Goal: Task Accomplishment & Management: Complete application form

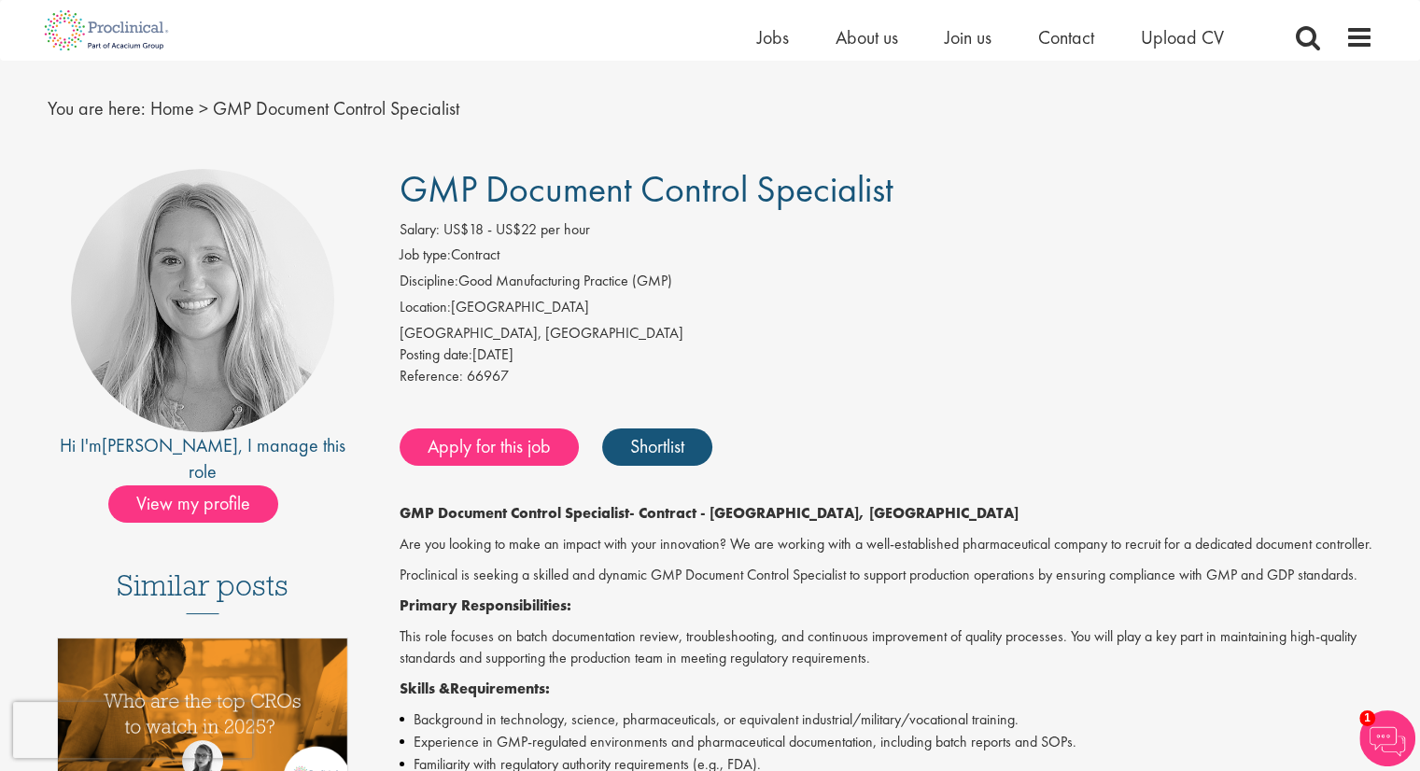
scroll to position [41, 0]
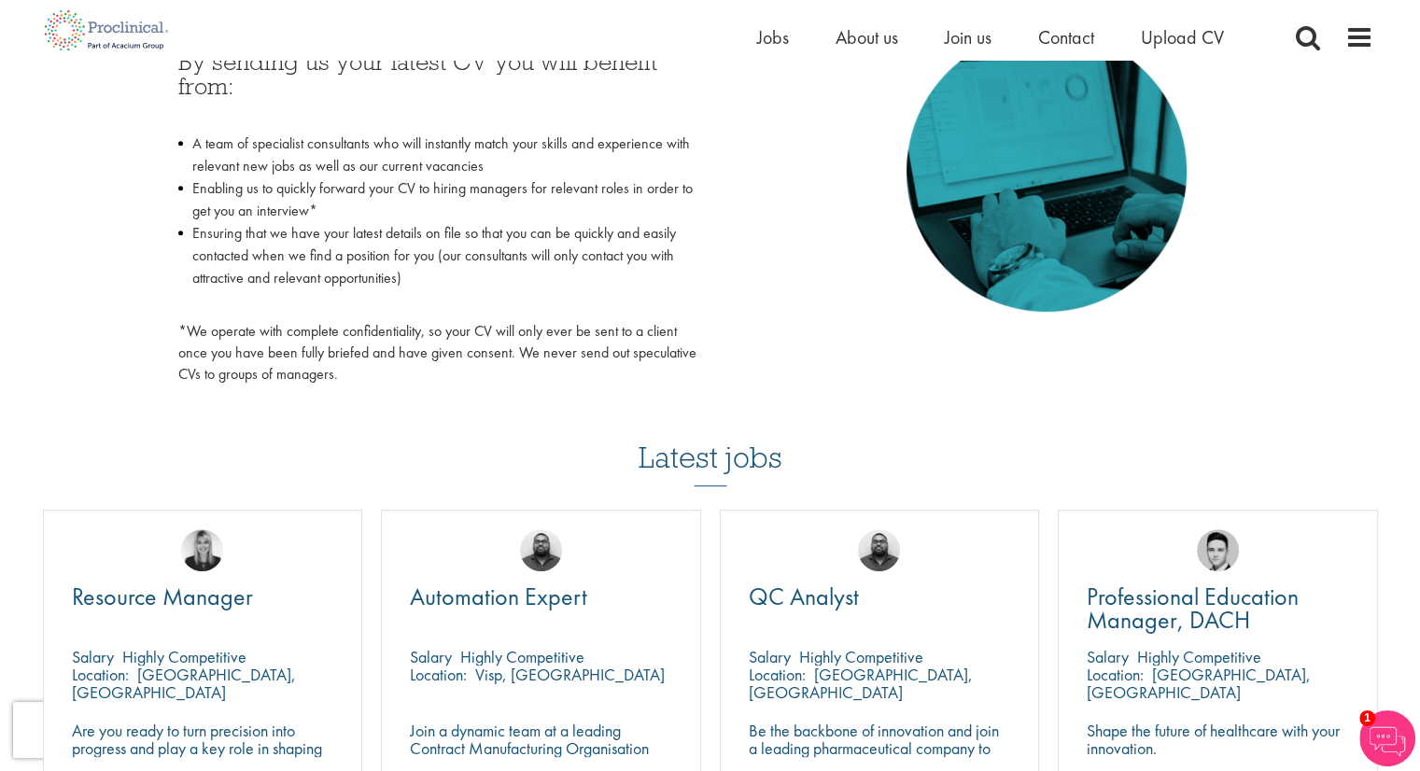
scroll to position [915, 0]
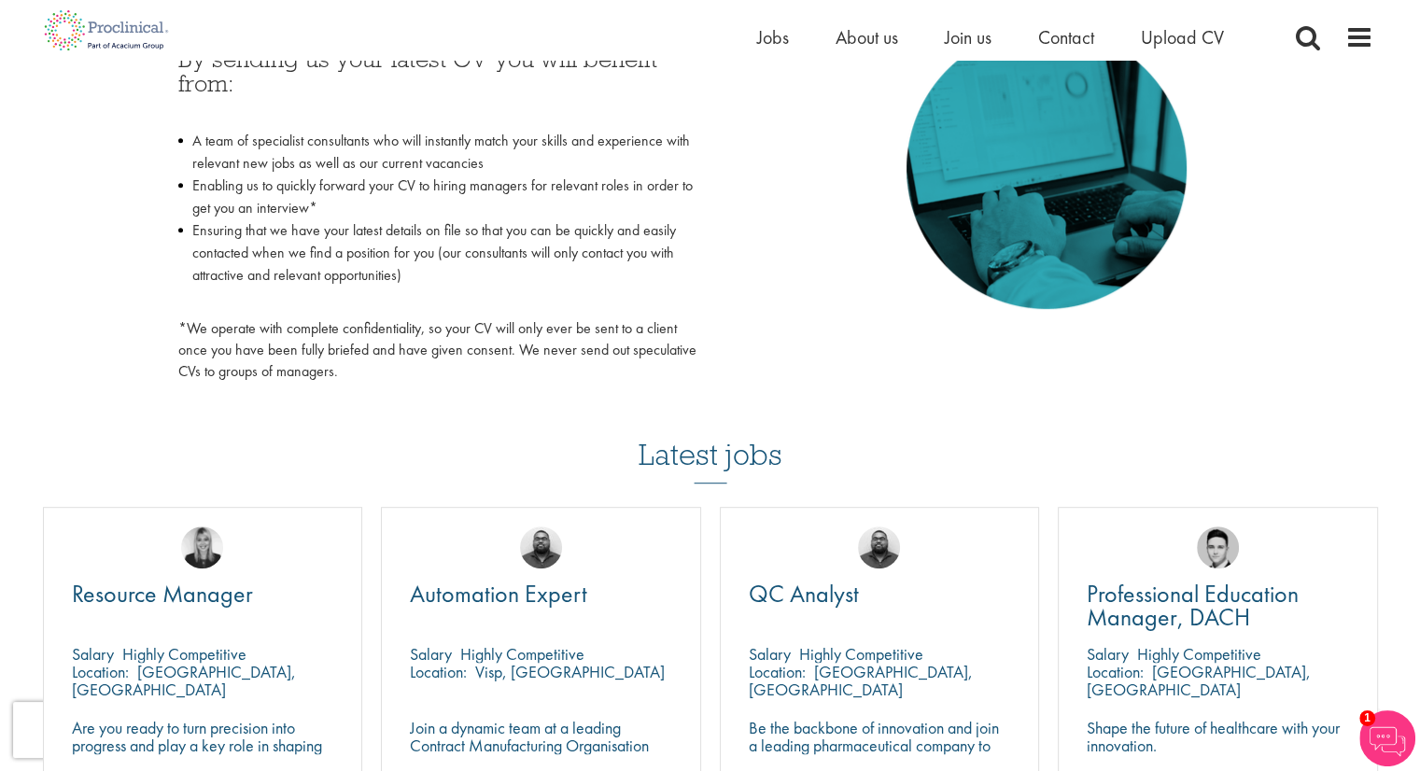
click at [595, 184] on li "Enabling us to quickly forward your CV to hiring managers for relevant roles in…" at bounding box center [437, 197] width 518 height 45
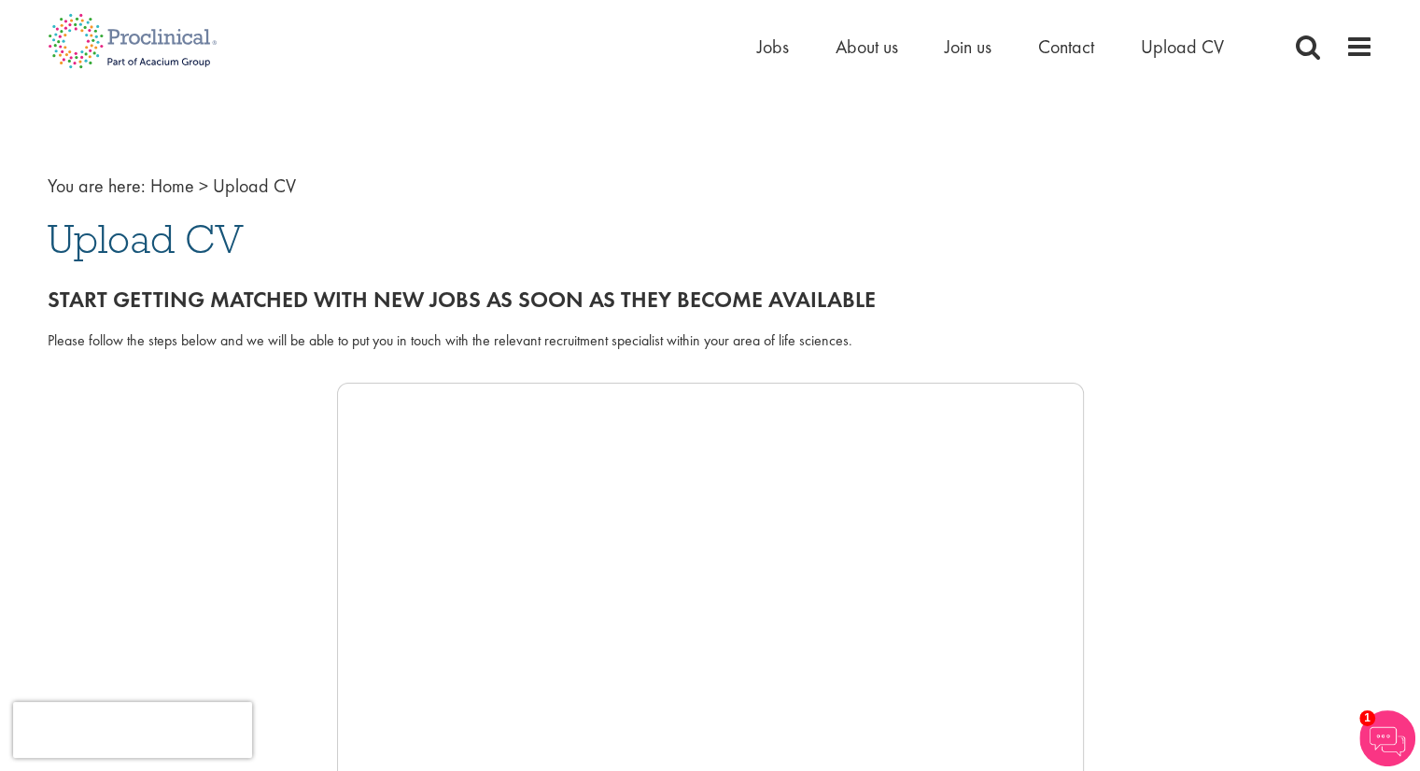
scroll to position [0, 0]
click at [1188, 42] on span "Upload CV" at bounding box center [1182, 47] width 83 height 24
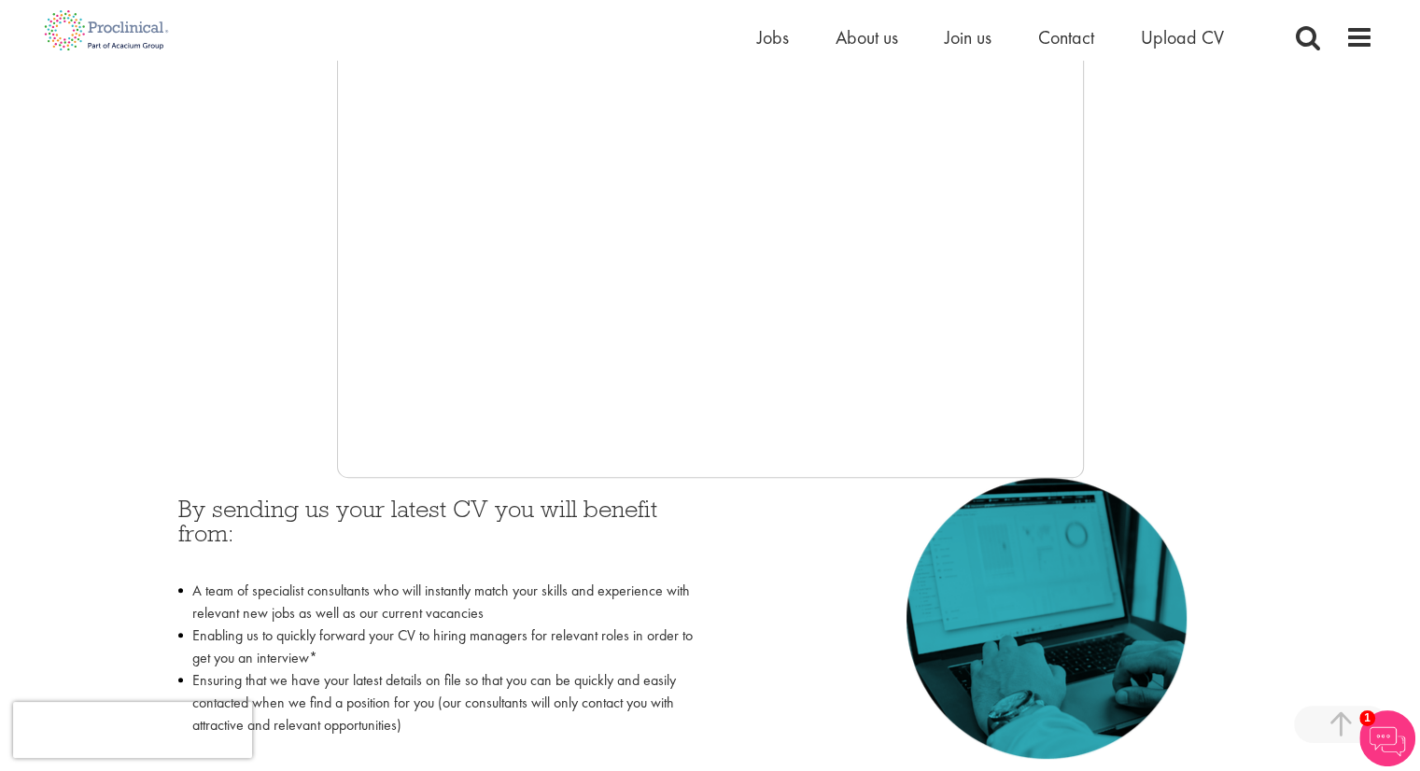
scroll to position [466, 0]
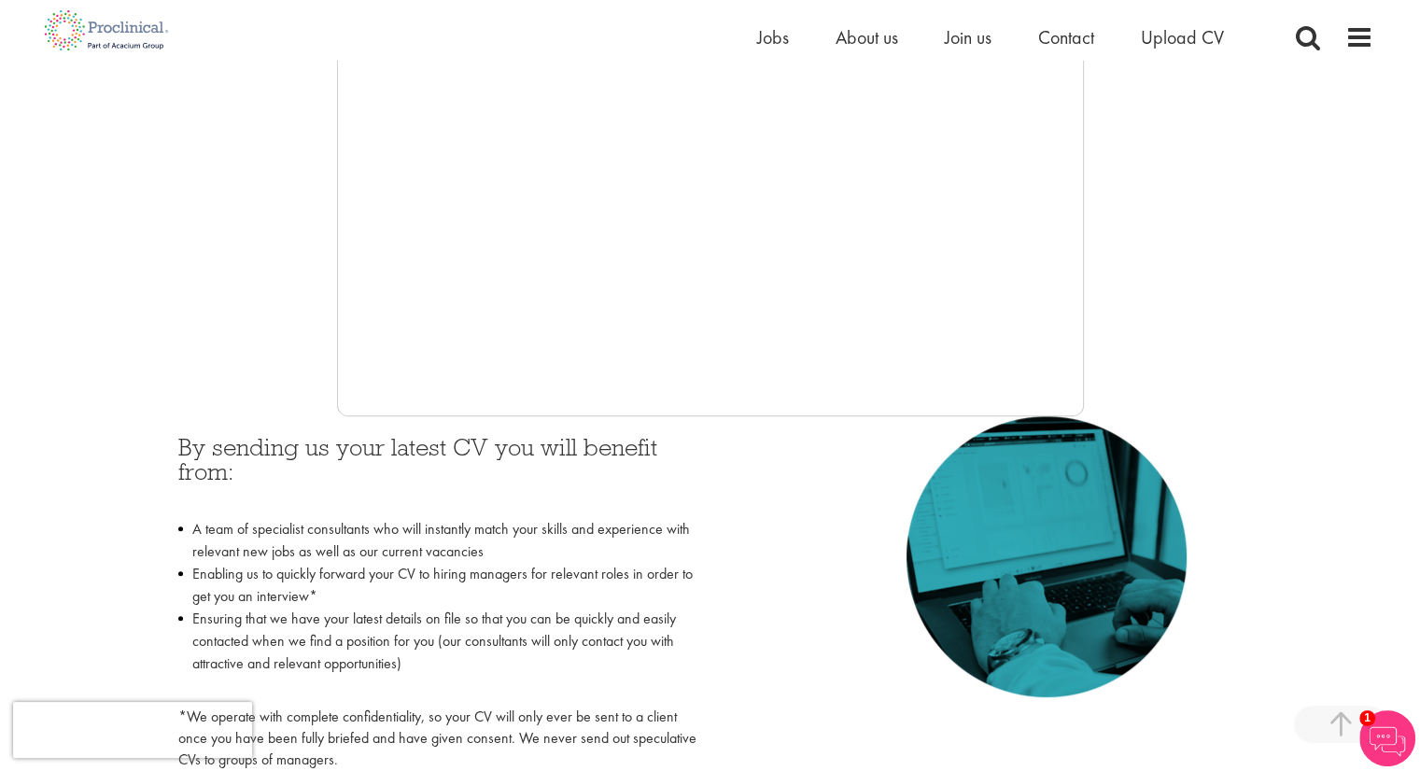
scroll to position [533, 0]
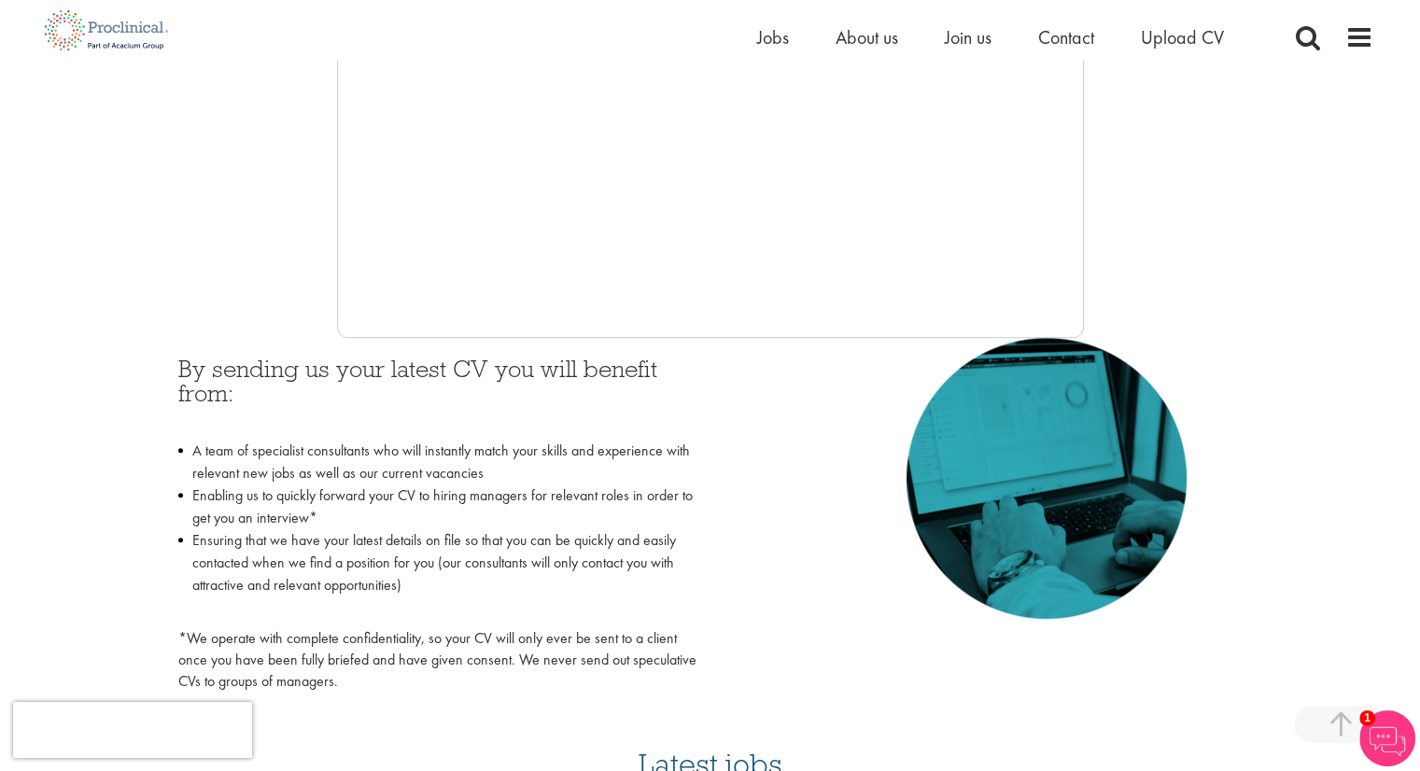
scroll to position [588, 0]
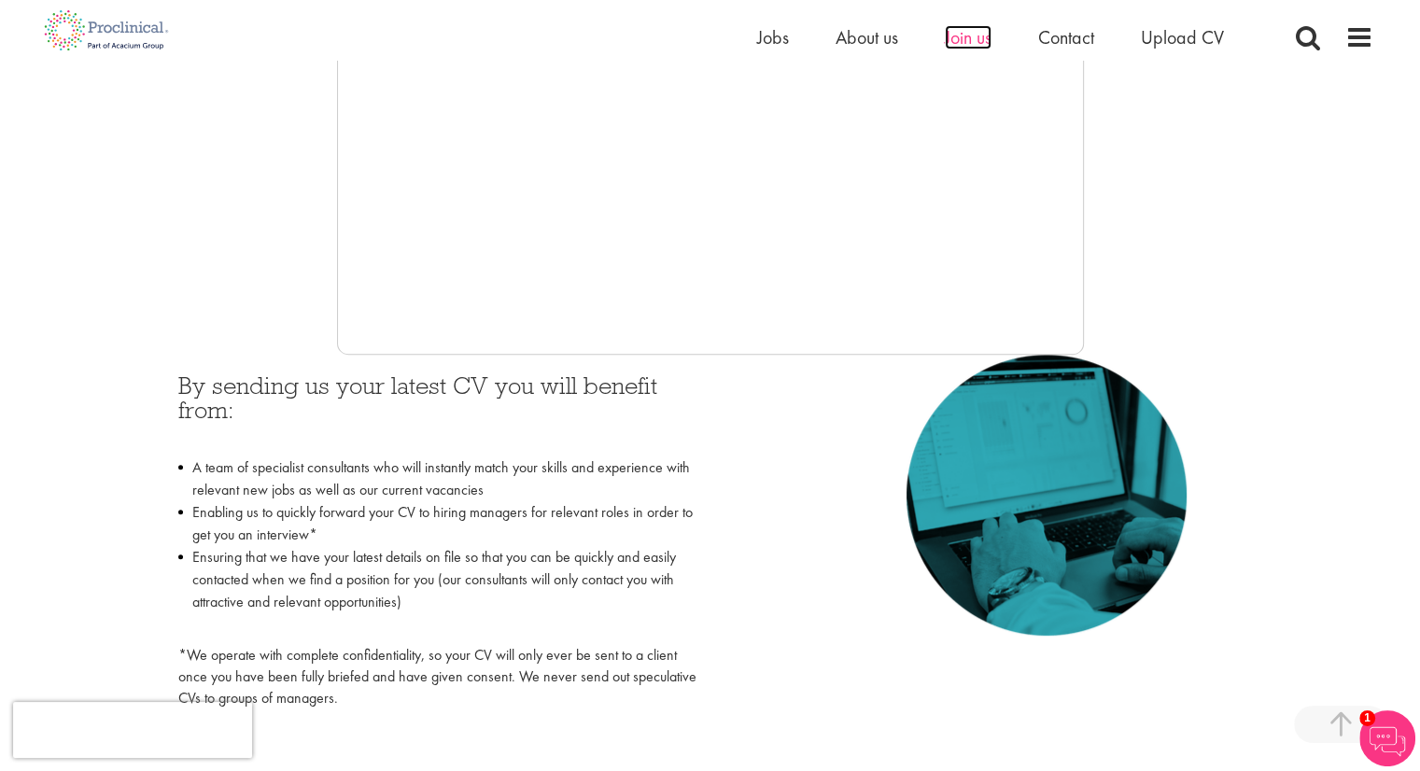
click at [960, 42] on span "Join us" at bounding box center [968, 37] width 47 height 24
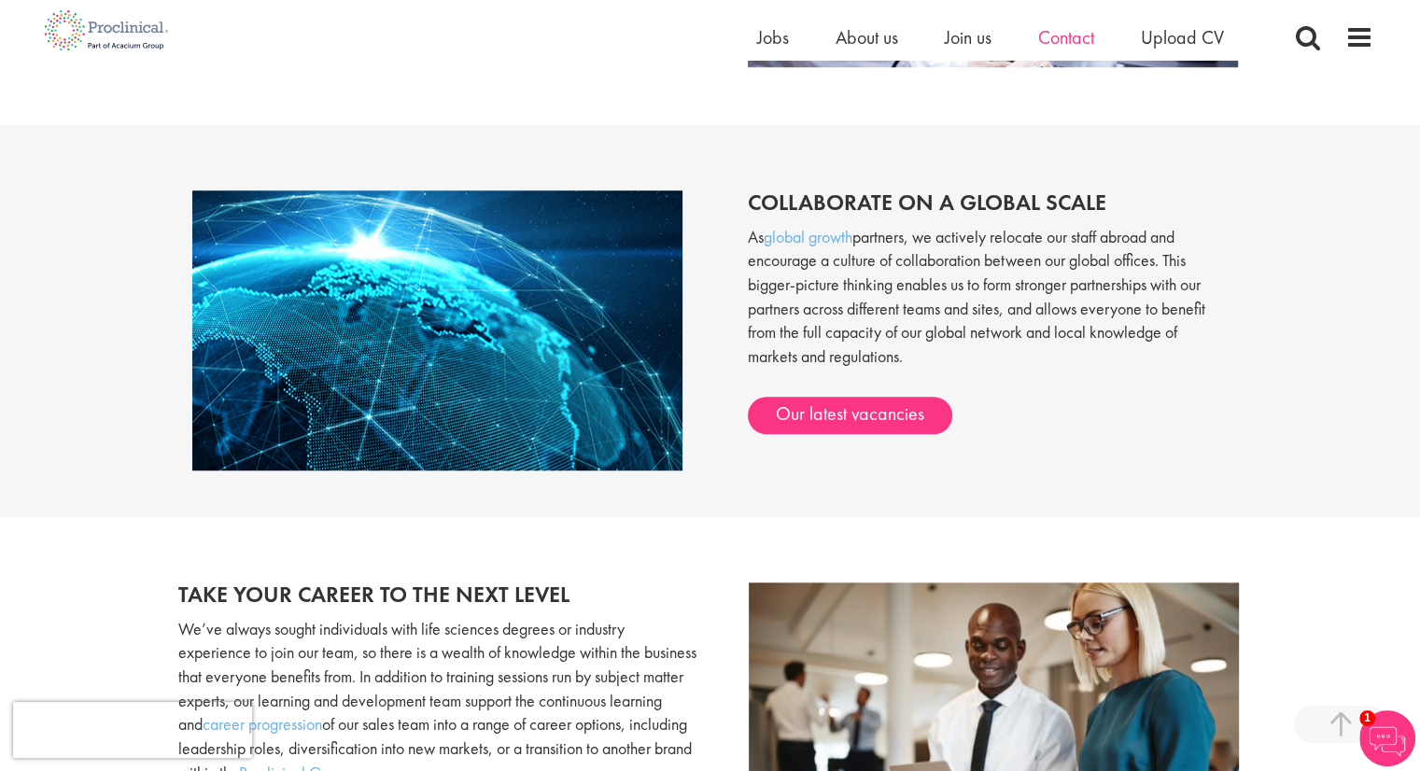
scroll to position [1792, 0]
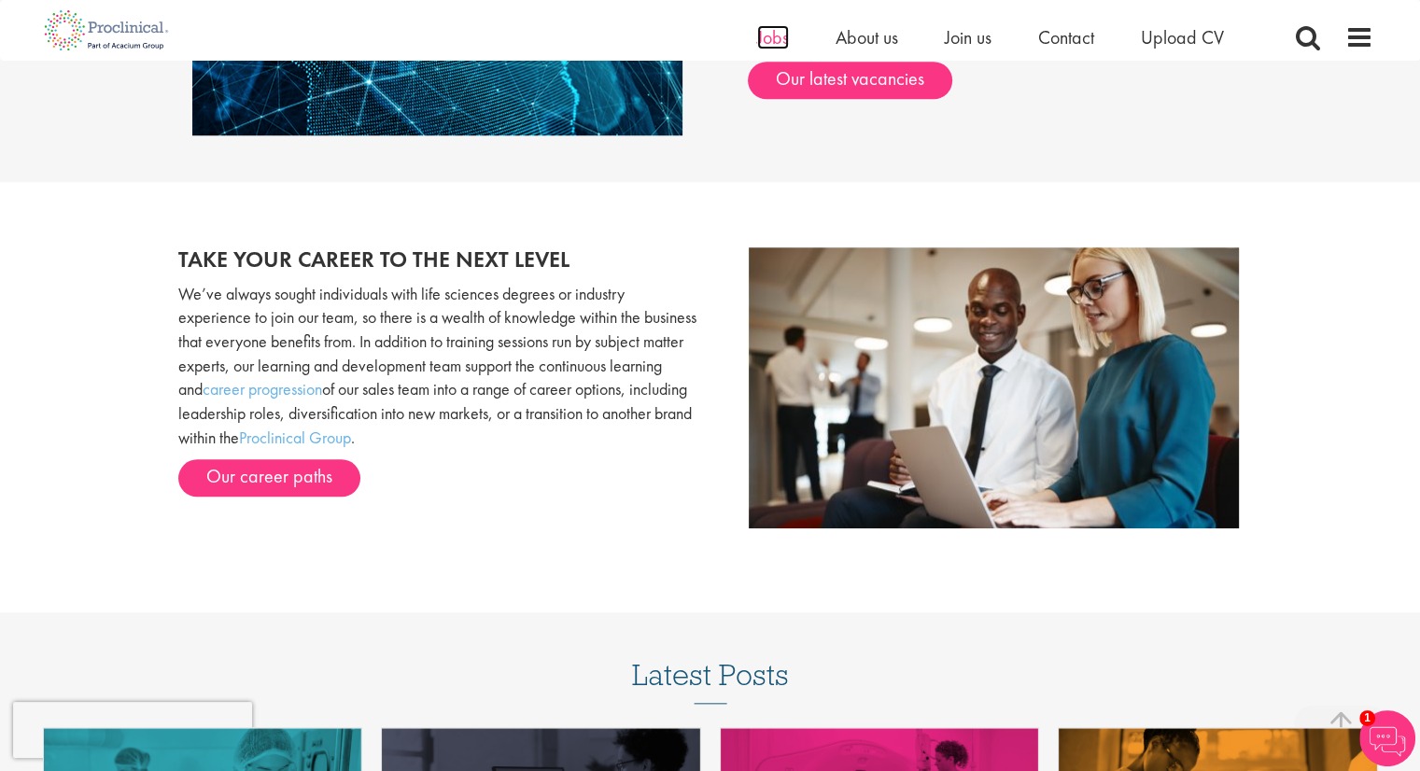
click at [757, 42] on span "Jobs" at bounding box center [773, 37] width 32 height 24
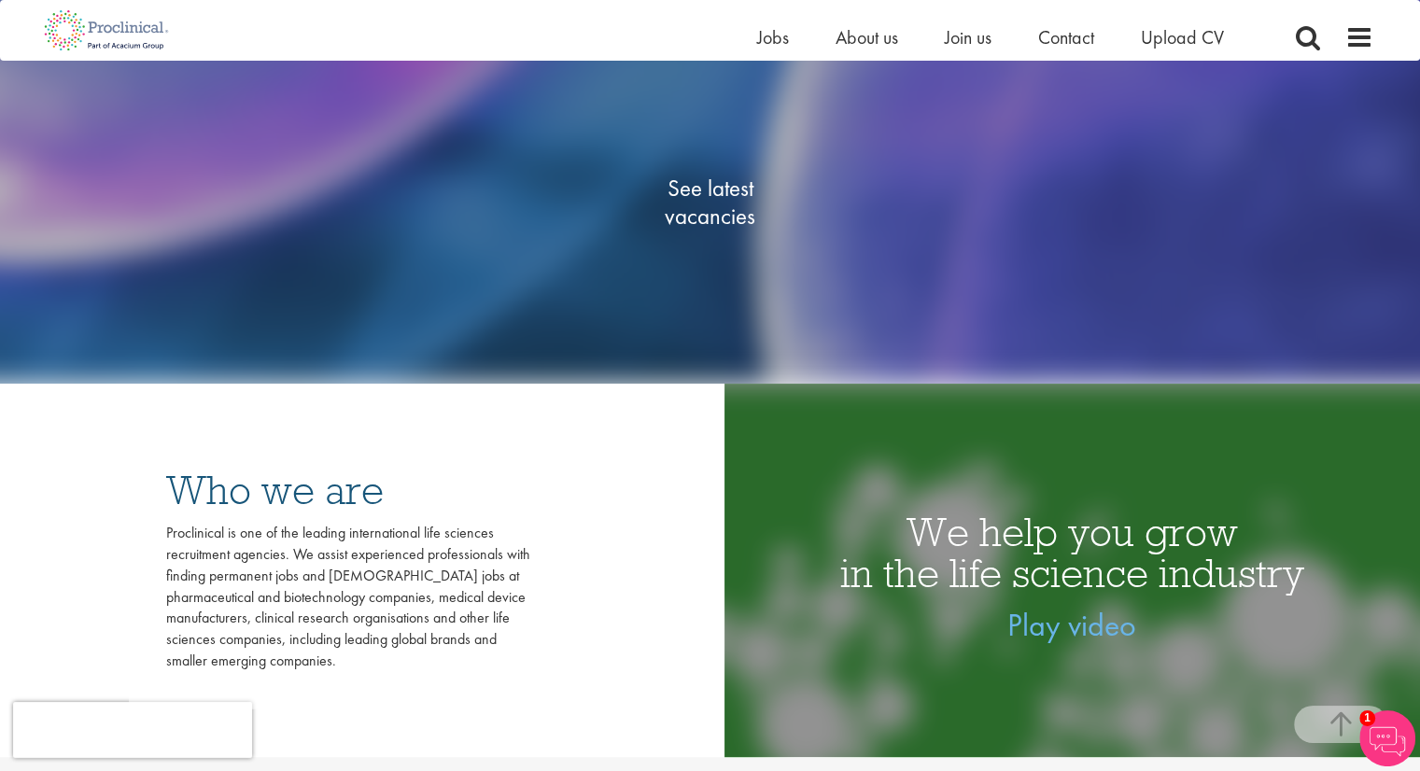
scroll to position [358, 0]
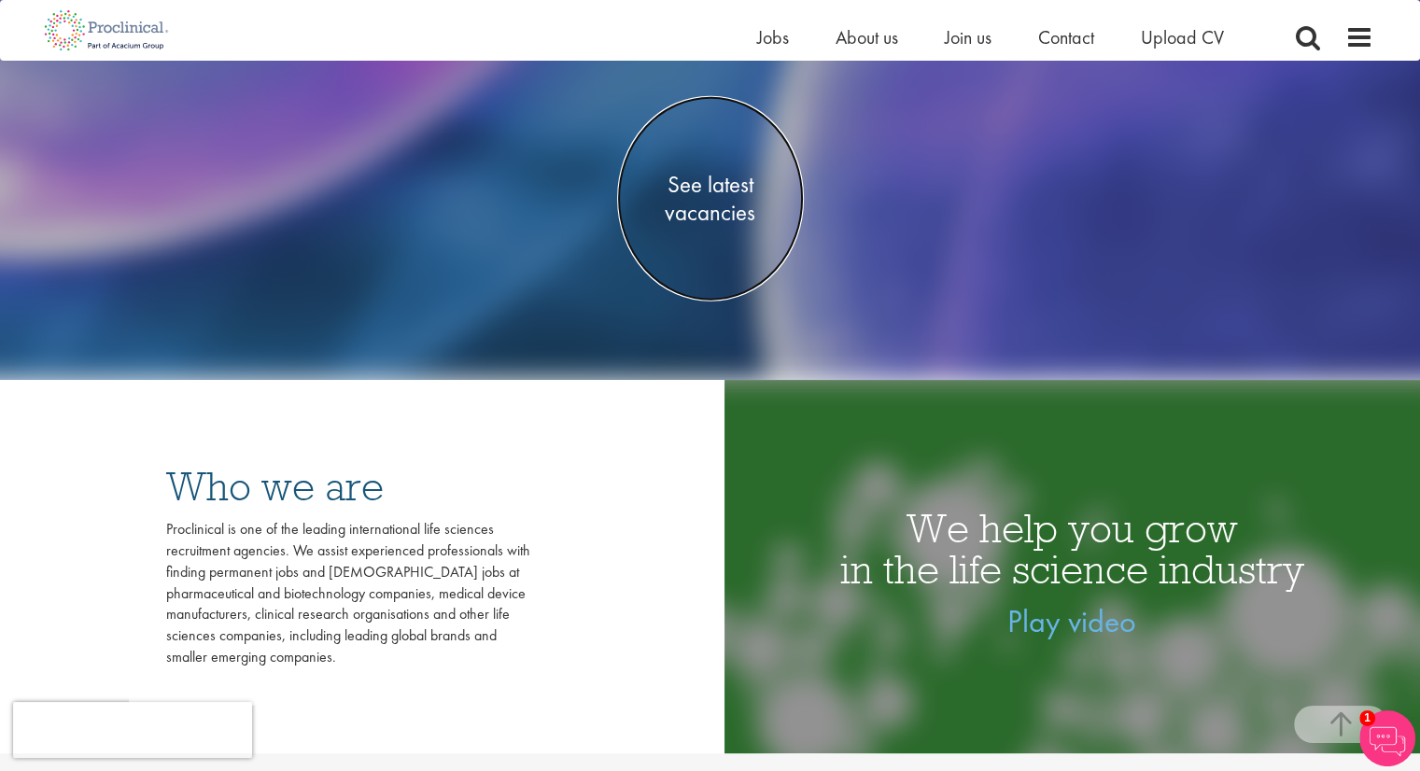
click at [717, 221] on span "See latest vacancies" at bounding box center [710, 199] width 187 height 56
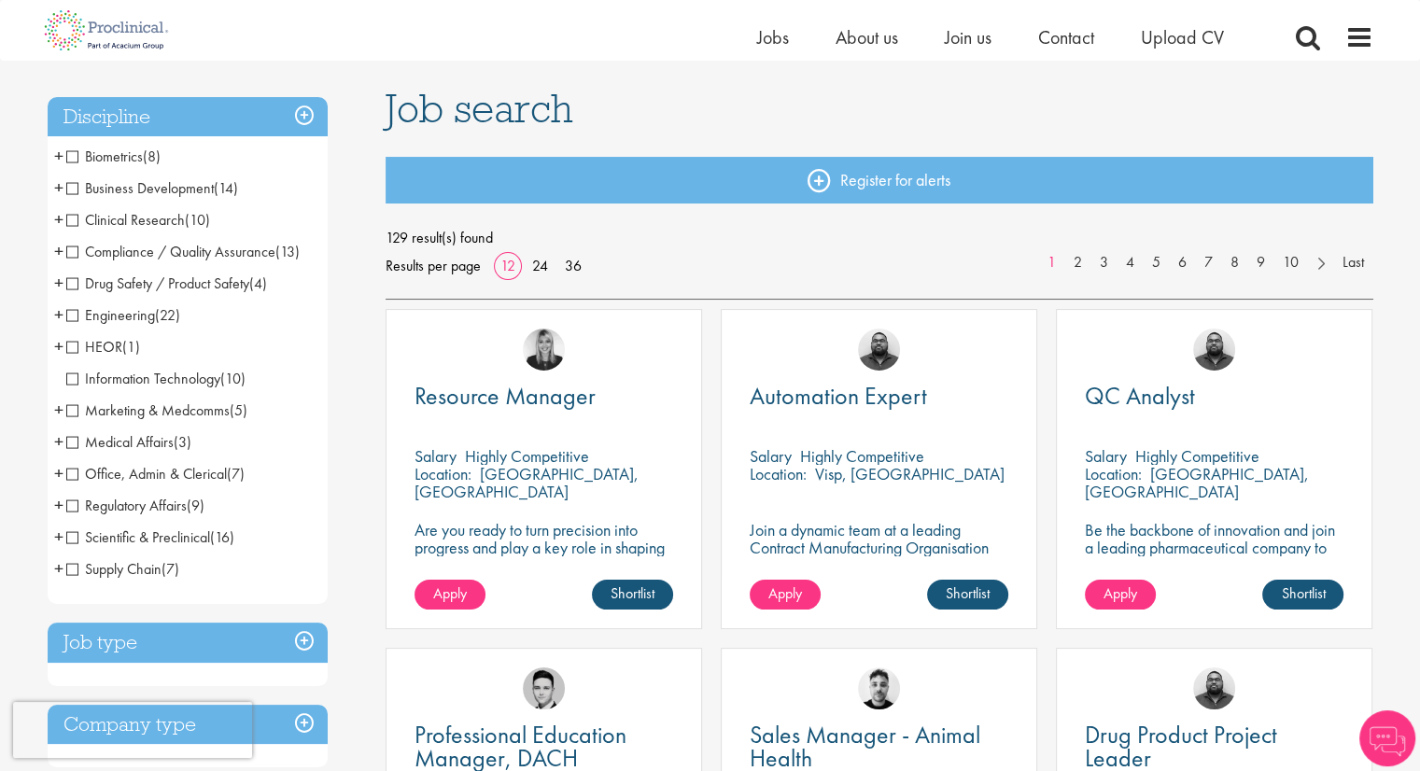
scroll to position [112, 0]
click at [67, 245] on span "Compliance / Quality Assurance" at bounding box center [170, 252] width 209 height 20
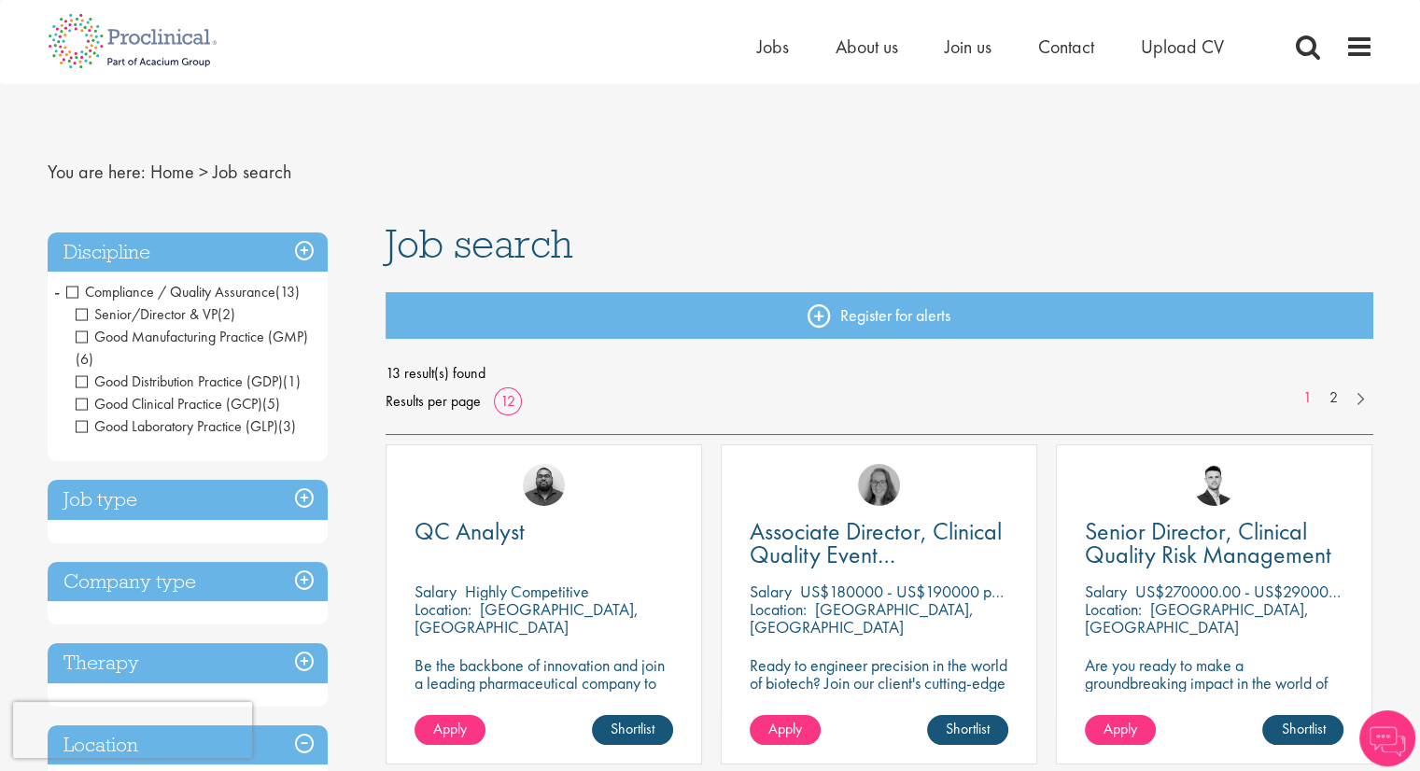
click at [85, 311] on span "Senior/Director & VP" at bounding box center [147, 314] width 142 height 20
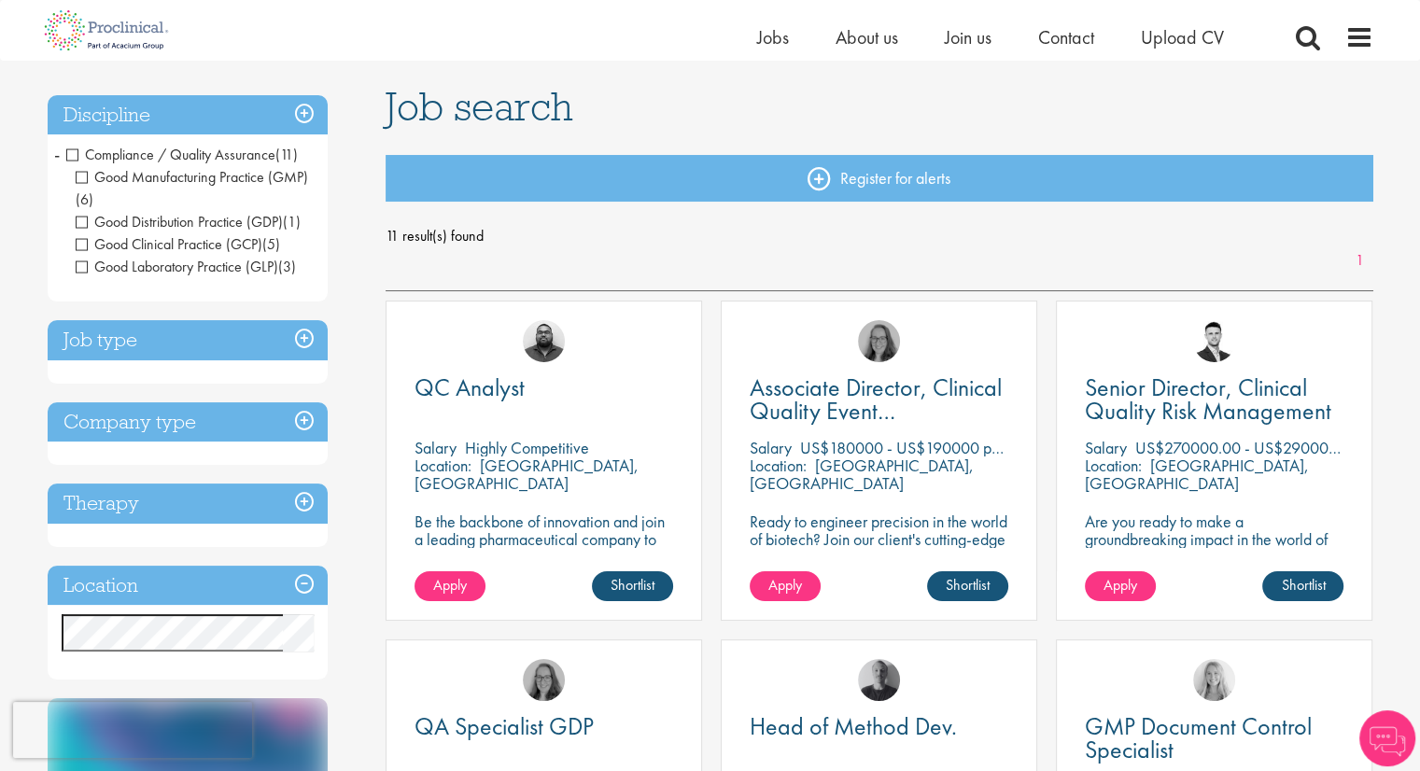
scroll to position [115, 0]
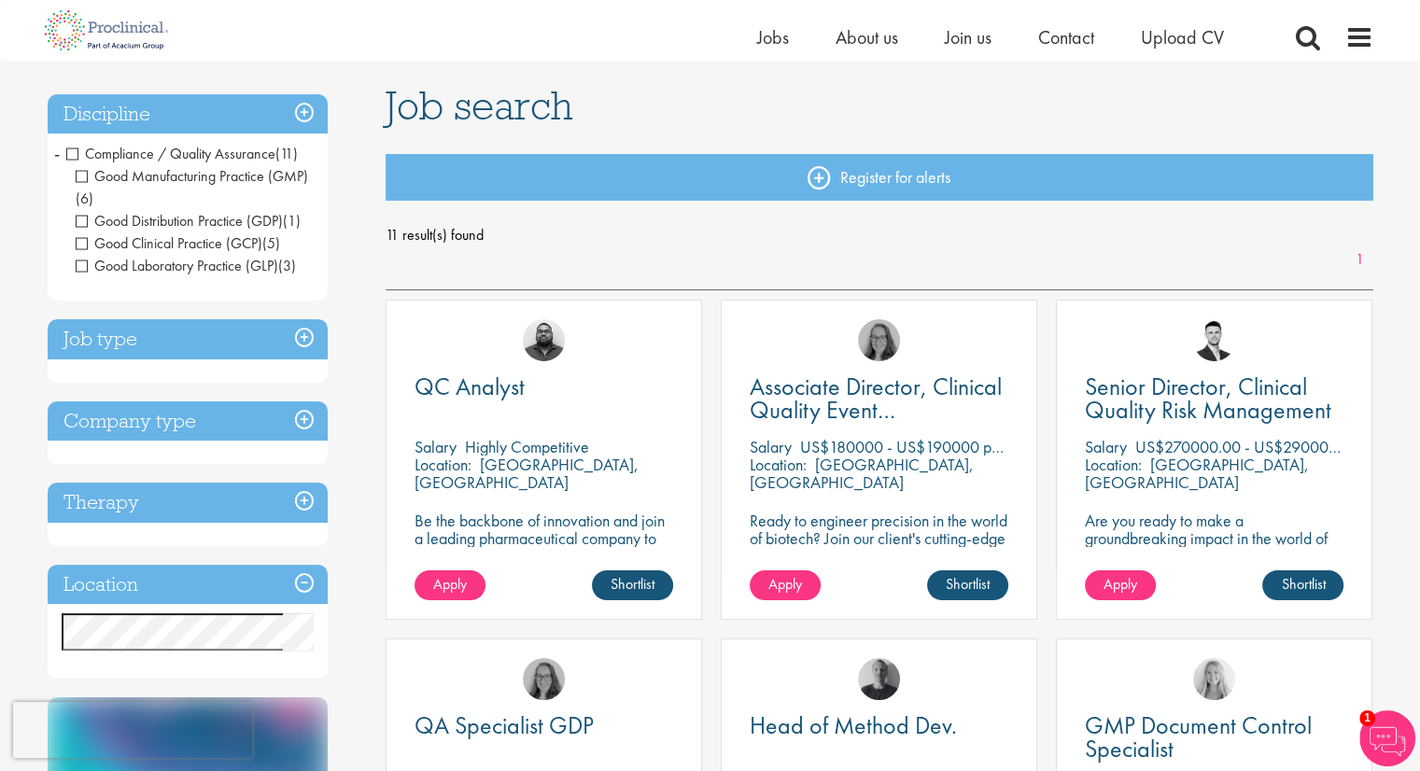
click at [298, 342] on h3 "Job type" at bounding box center [188, 339] width 280 height 40
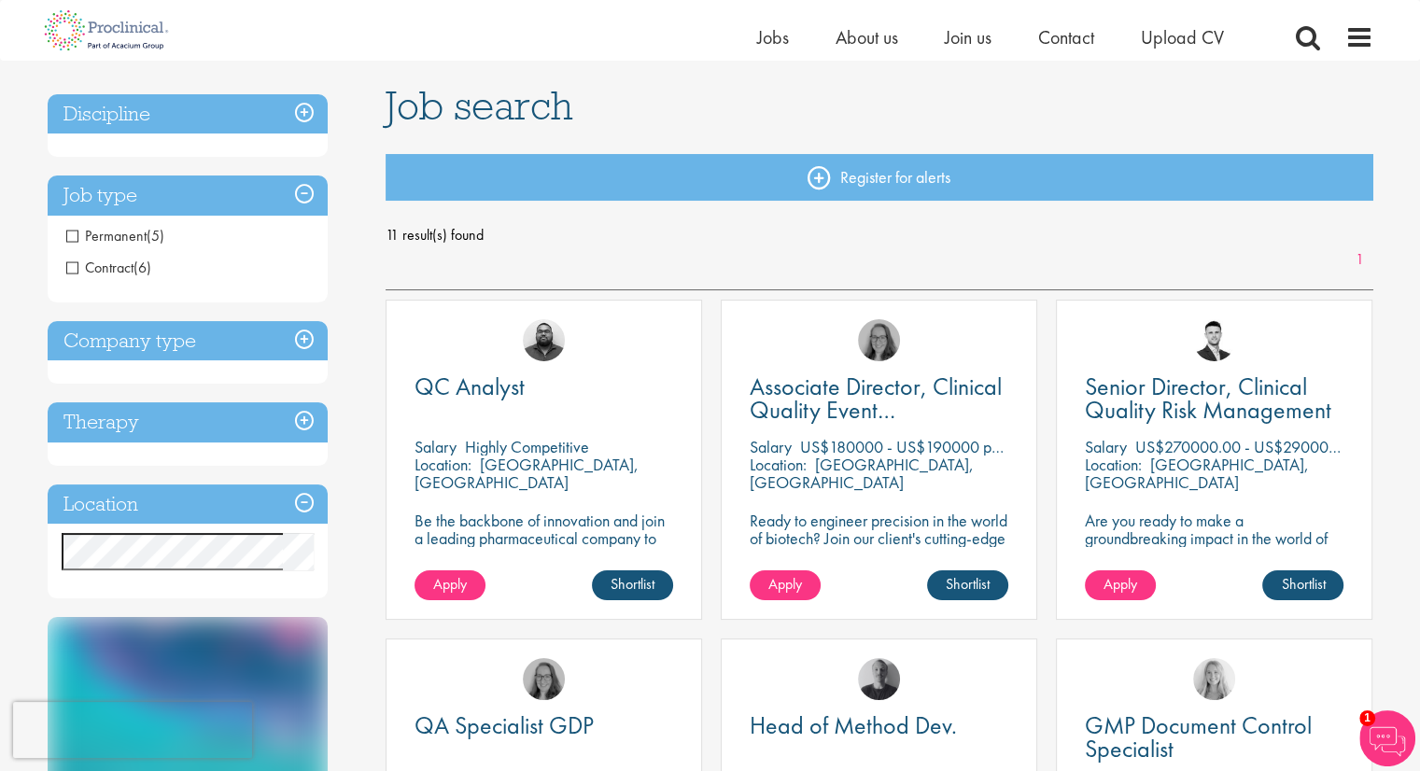
click at [310, 332] on h3 "Company type" at bounding box center [188, 341] width 280 height 40
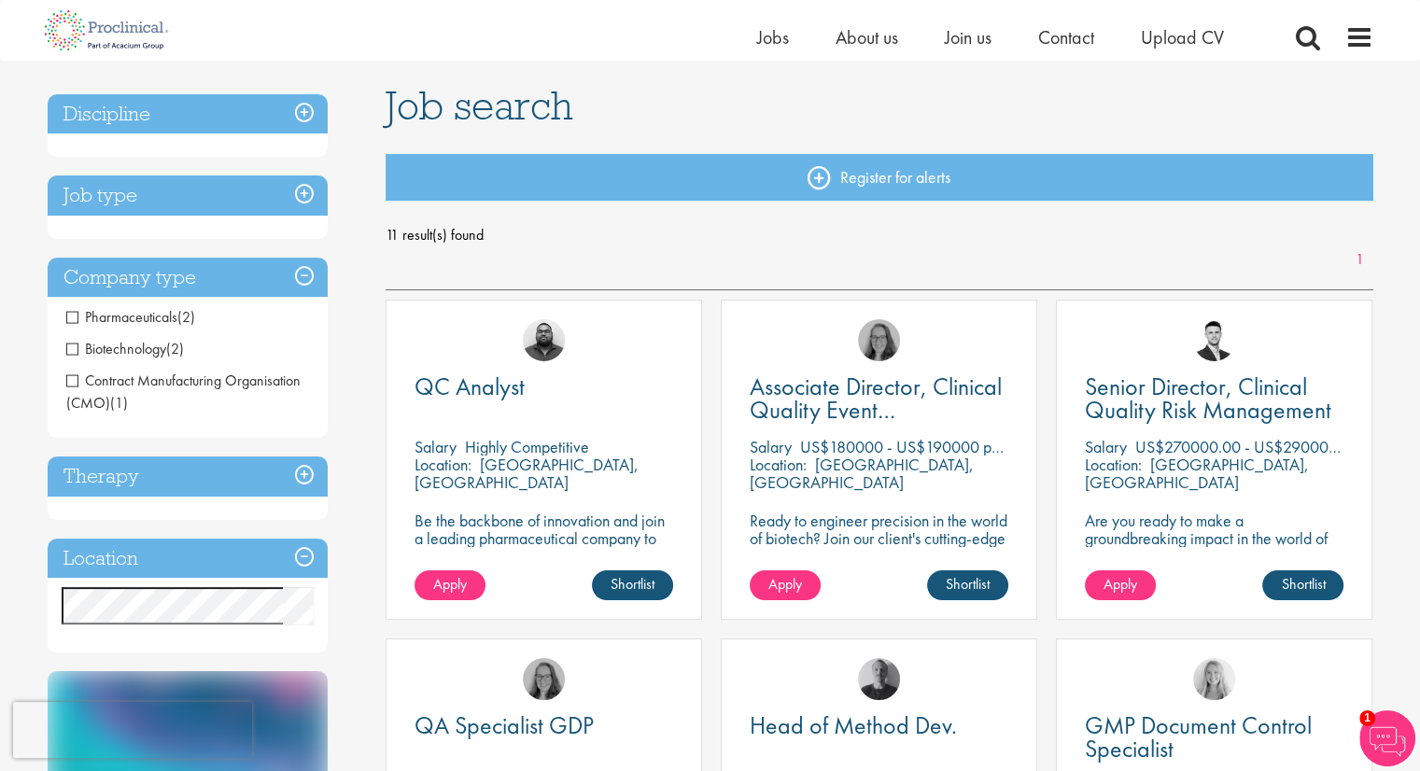
click at [314, 479] on h3 "Therapy" at bounding box center [188, 477] width 280 height 40
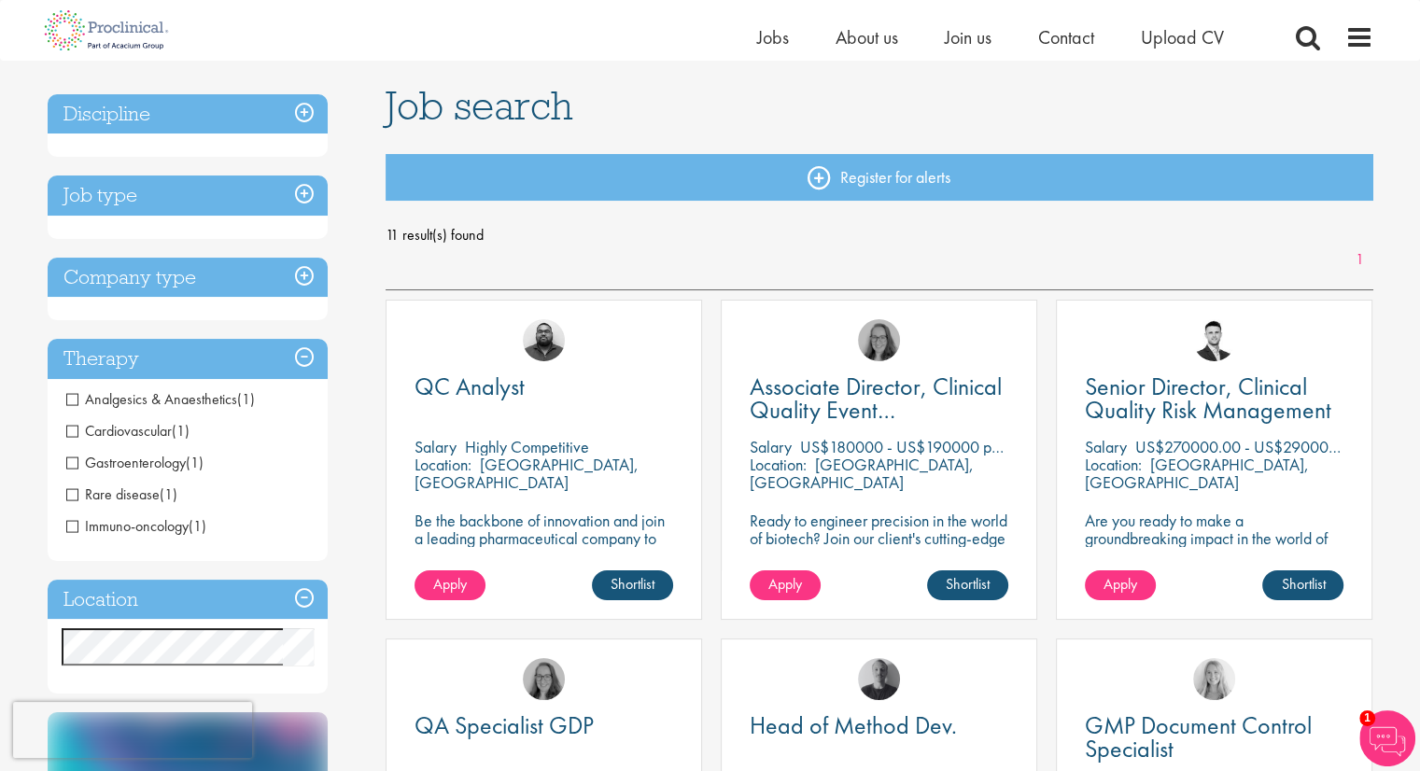
click at [294, 602] on h3 "Location" at bounding box center [188, 600] width 280 height 40
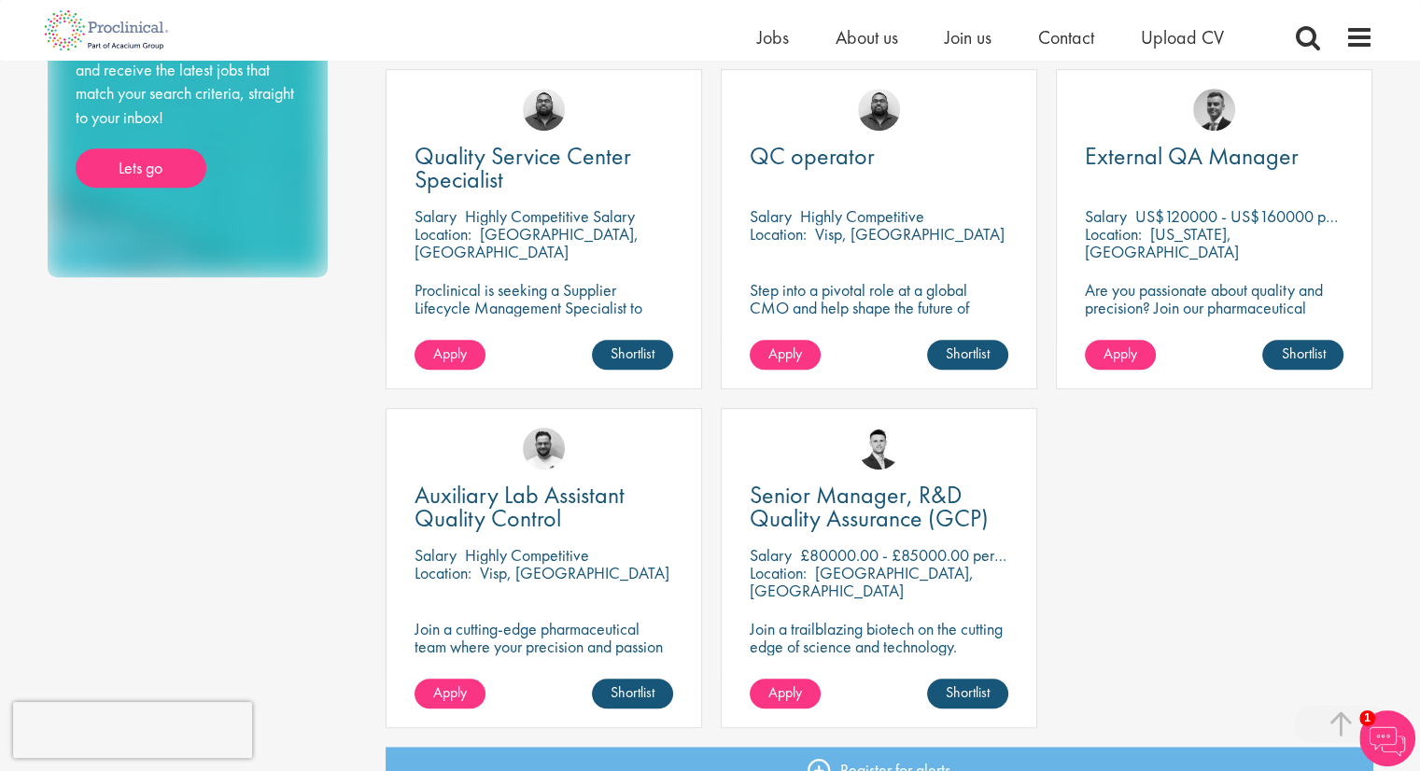
scroll to position [1022, 0]
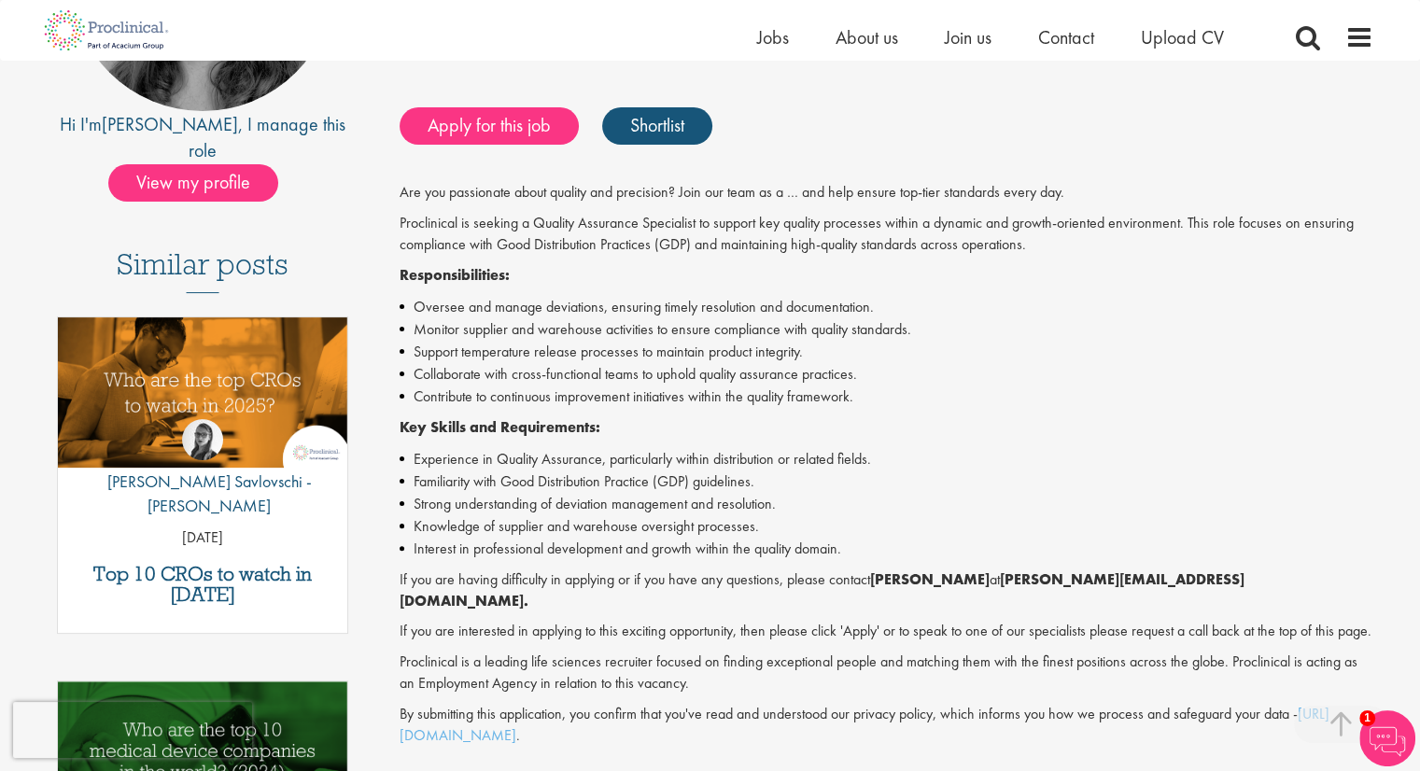
scroll to position [362, 0]
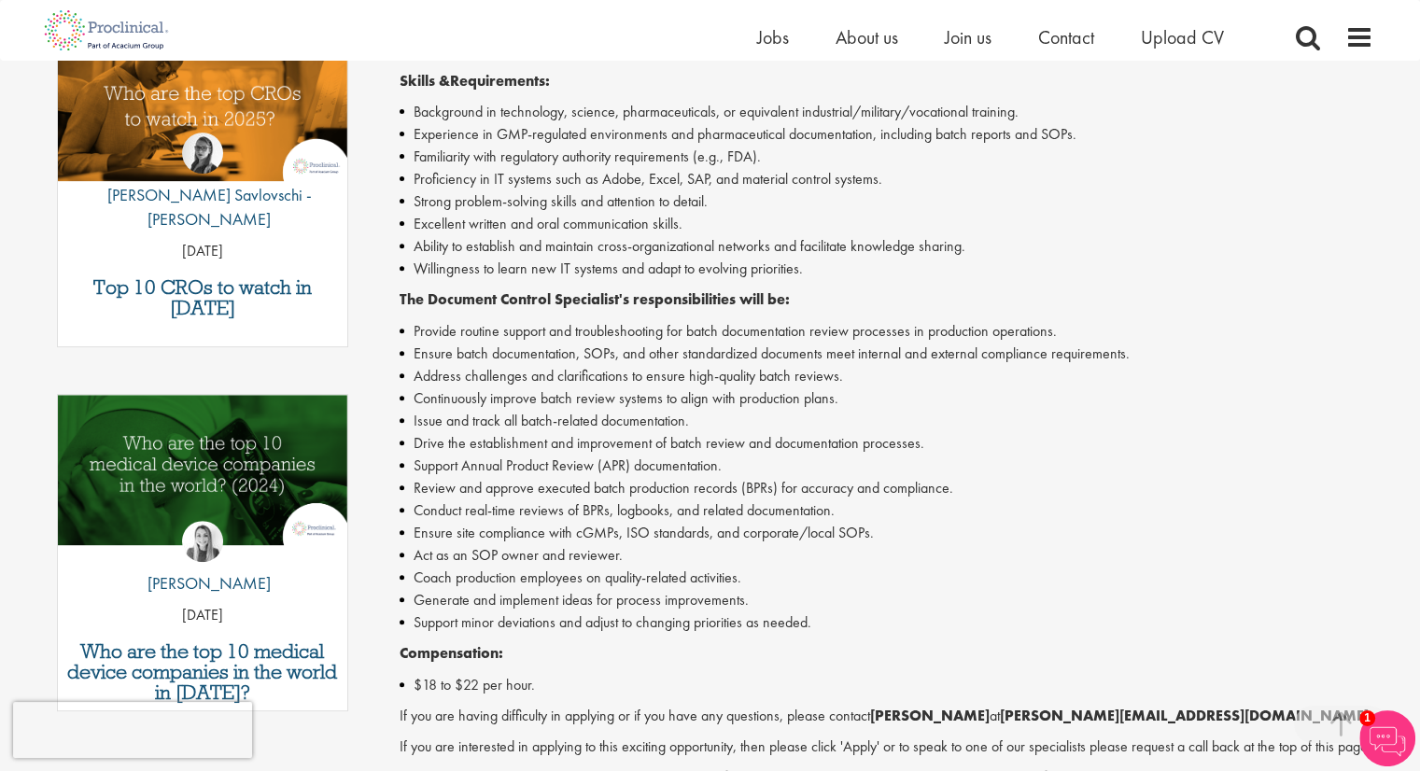
scroll to position [887, 0]
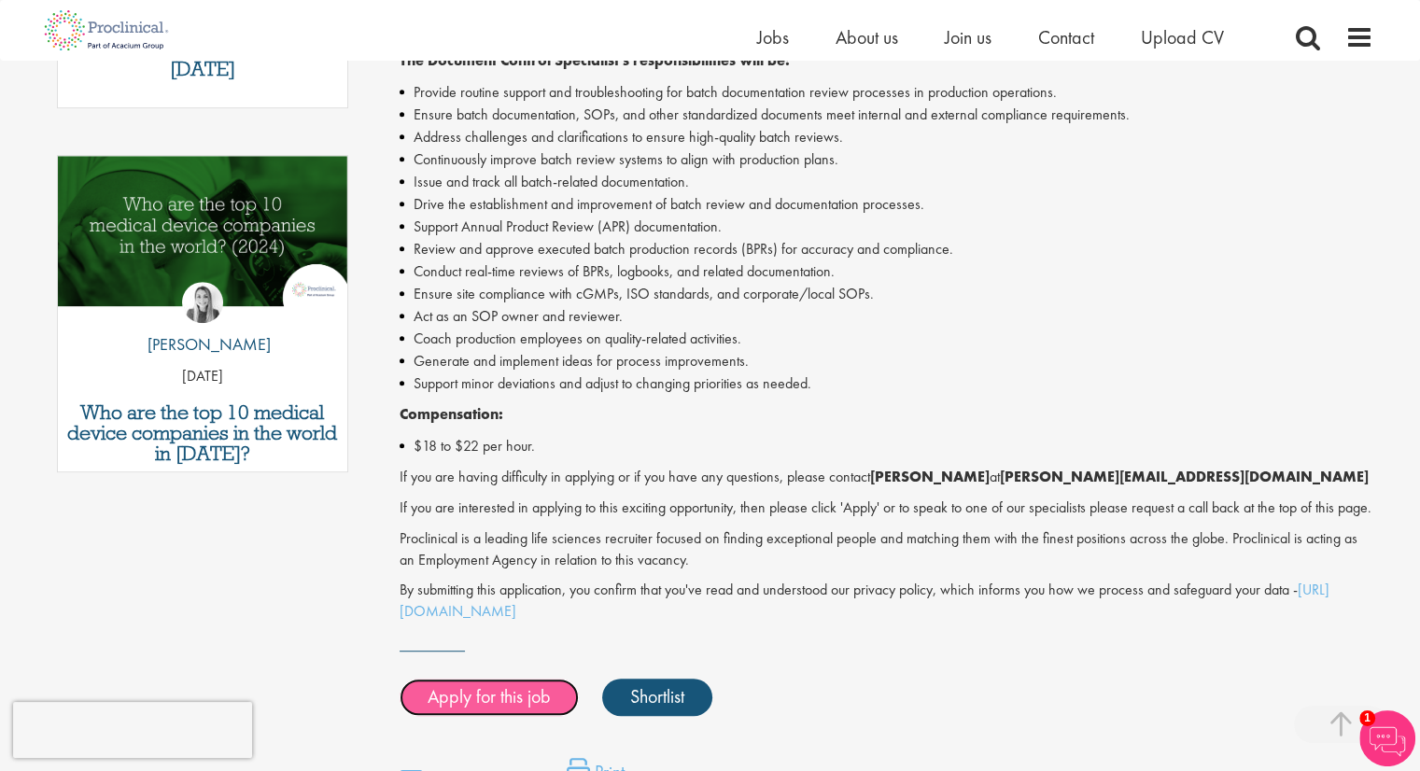
click at [493, 716] on link "Apply for this job" at bounding box center [489, 697] width 179 height 37
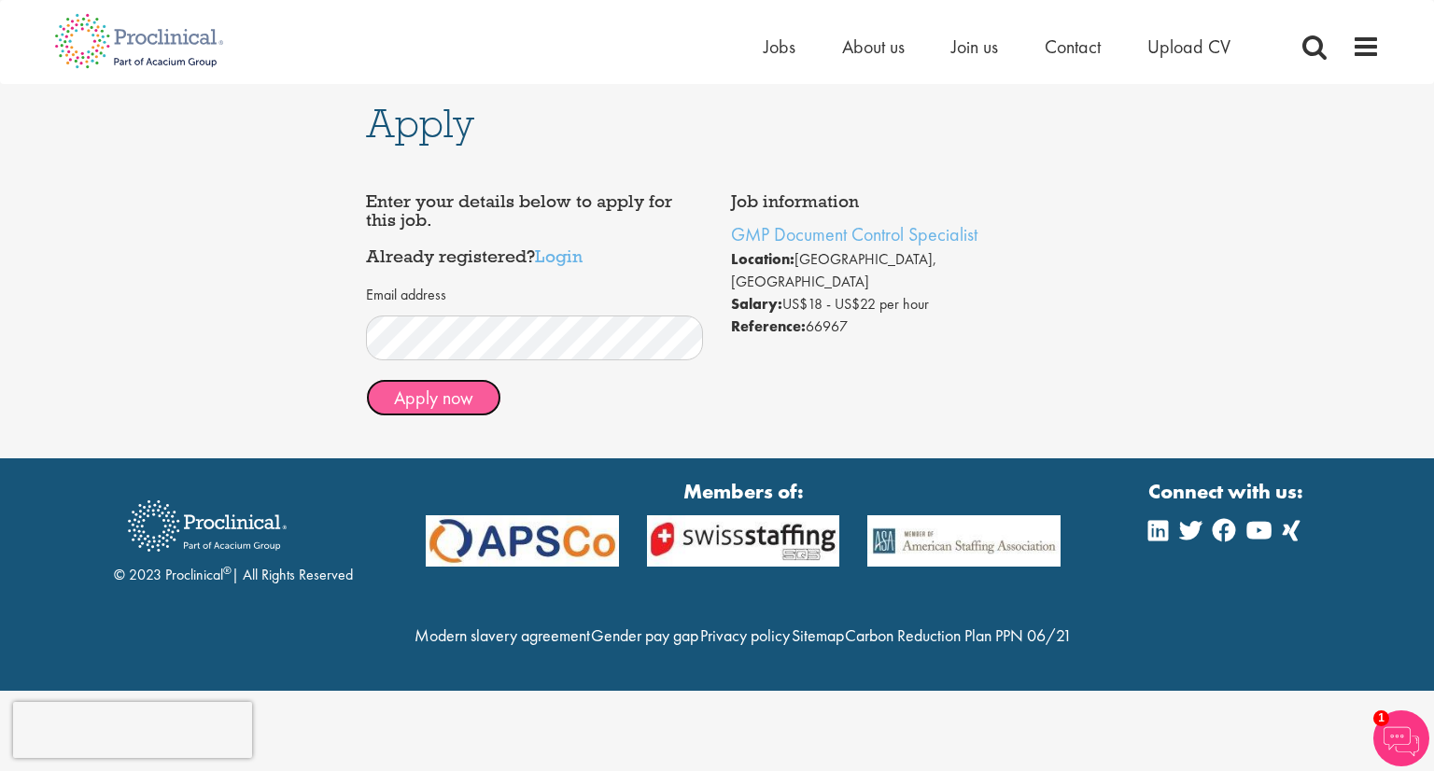
click at [462, 401] on button "Apply now" at bounding box center [433, 397] width 135 height 37
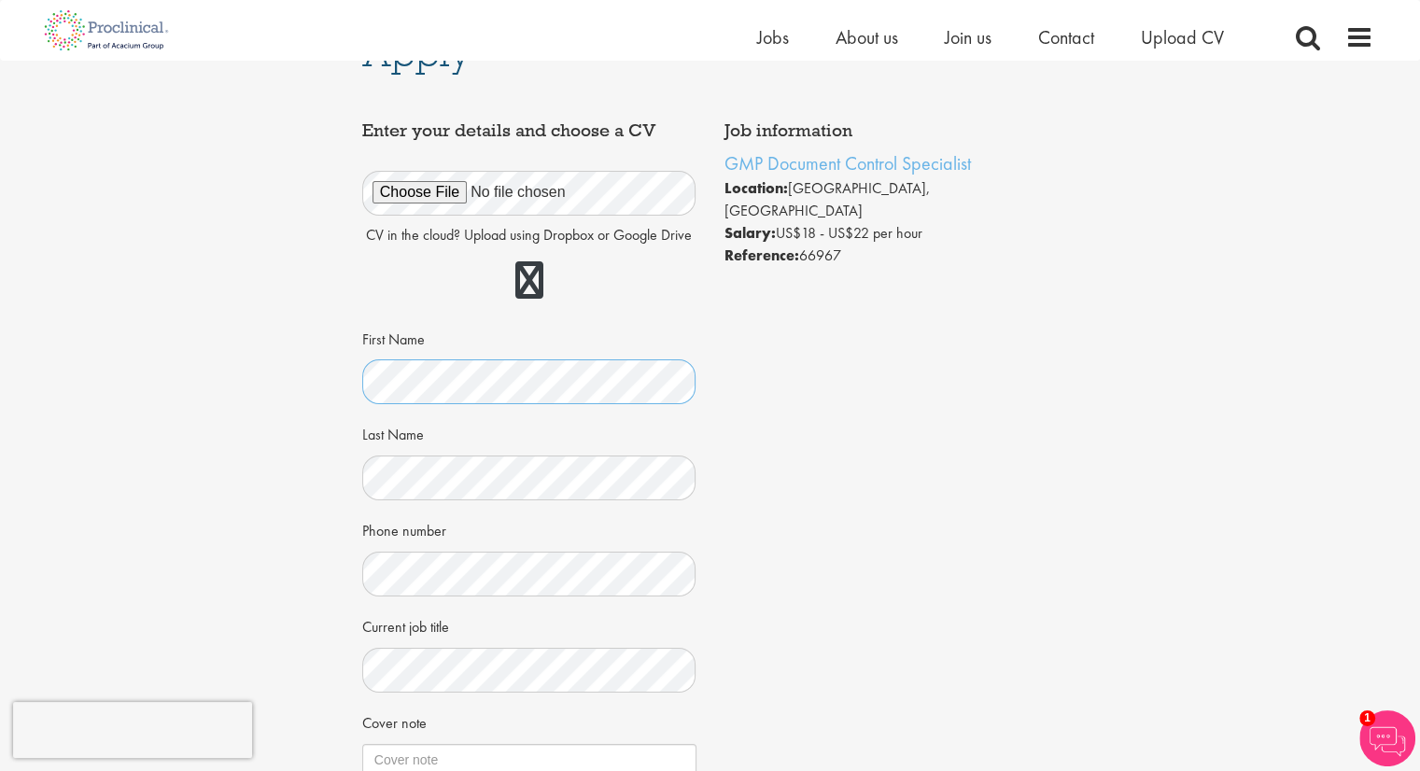
scroll to position [37, 0]
